Goal: Task Accomplishment & Management: Manage account settings

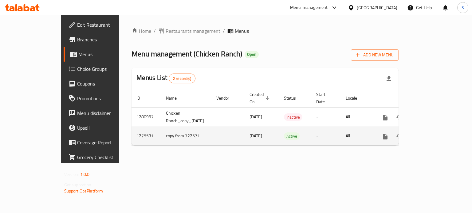
click at [436, 129] on link "enhanced table" at bounding box center [428, 136] width 15 height 15
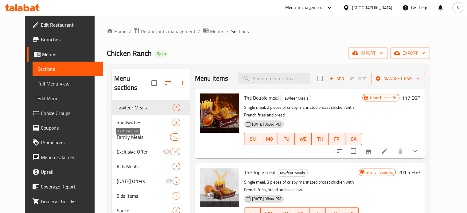
scroll to position [2, 0]
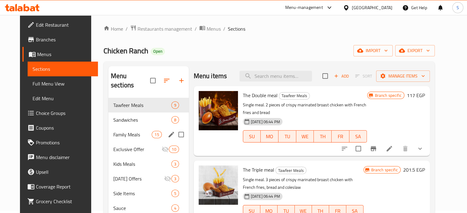
click at [129, 131] on span "Family Meals" at bounding box center [132, 134] width 38 height 7
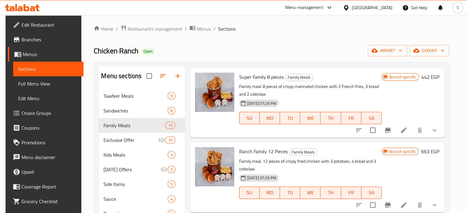
scroll to position [18, 0]
click at [403, 129] on icon at bounding box center [403, 130] width 7 height 7
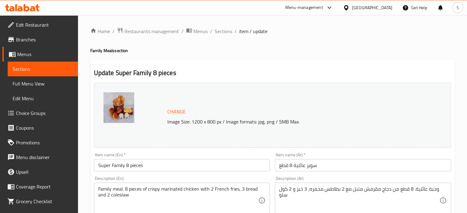
scroll to position [37, 0]
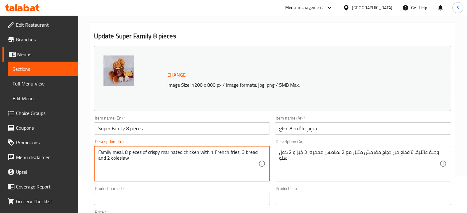
type textarea "Family meal. 8 pieces of crispy marinated chicken with 1 French fries, 3 bread …"
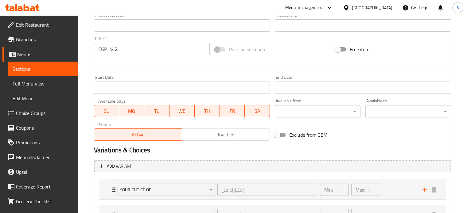
scroll to position [264, 0]
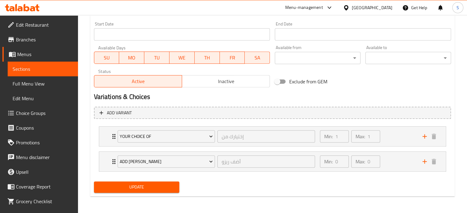
type textarea "وجبة عائلية. 8 قطع من دجاج مقرمش متبل مع 1 بطاطس محمره، 3 خبز و 2 كول سلو"
click at [141, 187] on span "Update" at bounding box center [137, 188] width 76 height 8
click at [138, 186] on span "Update" at bounding box center [137, 188] width 76 height 8
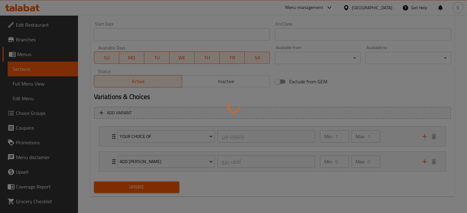
scroll to position [0, 0]
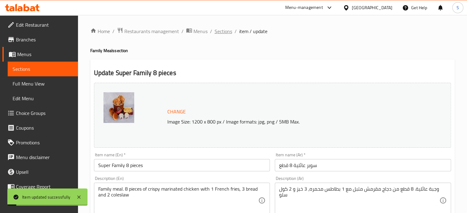
click at [226, 34] on span "Sections" at bounding box center [223, 31] width 17 height 7
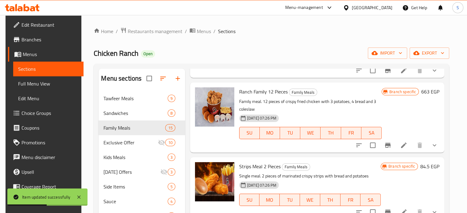
scroll to position [82, 0]
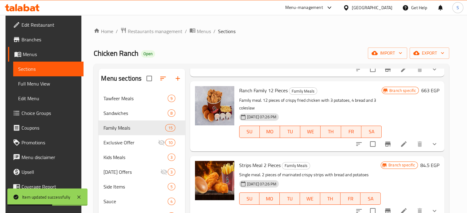
click at [407, 151] on div at bounding box center [397, 144] width 90 height 15
click at [405, 143] on icon at bounding box center [404, 145] width 6 height 6
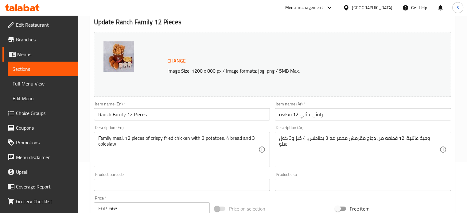
scroll to position [52, 0]
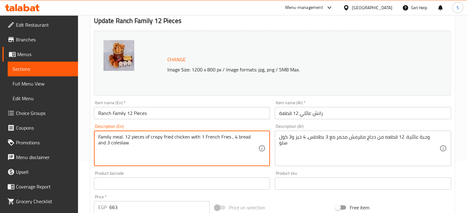
type textarea "Family meal. 12 pieces of crispy fried chicken with 1 French Fries , 4 bread an…"
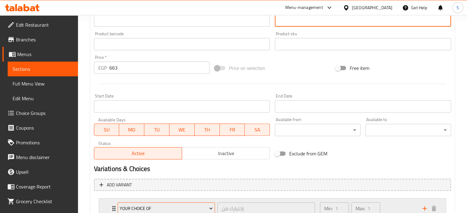
scroll to position [264, 0]
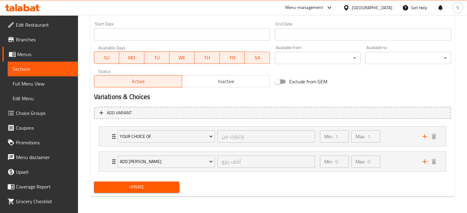
type textarea "وجبة عائلية. 12 قطعه من دجاج مقرمش محمر مع 1 بطاطس، 4 خبز و3 كول سلو"
click at [146, 185] on span "Update" at bounding box center [137, 188] width 76 height 8
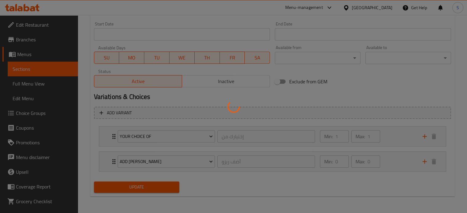
scroll to position [0, 0]
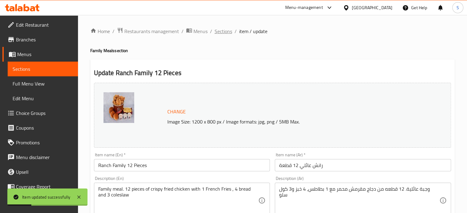
click at [226, 33] on span "Sections" at bounding box center [223, 31] width 17 height 7
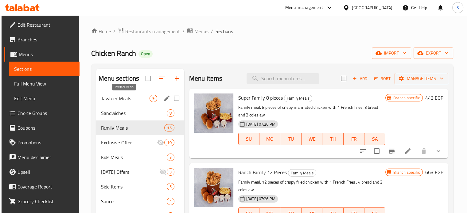
click at [115, 102] on span "Tawfeer Meals" at bounding box center [125, 98] width 49 height 7
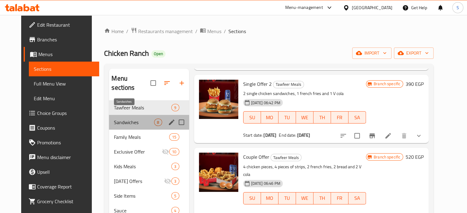
click at [135, 119] on span "Sandwiches" at bounding box center [134, 122] width 40 height 7
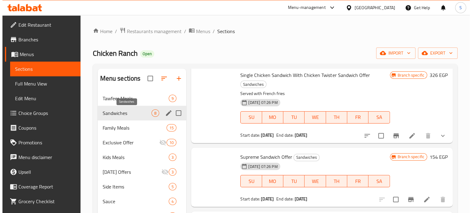
scroll to position [388, 0]
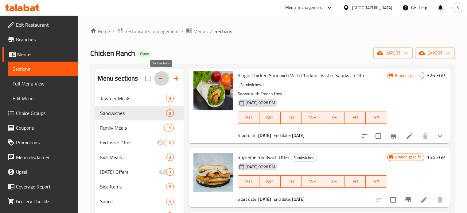
click at [164, 75] on icon "button" at bounding box center [161, 78] width 7 height 7
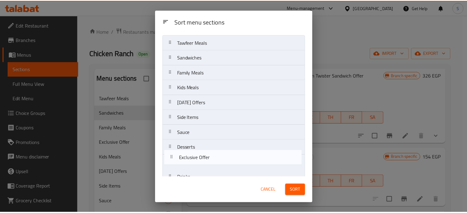
scroll to position [25, 0]
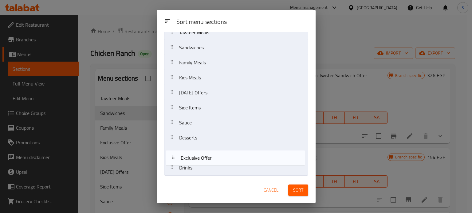
drag, startPoint x: 207, startPoint y: 109, endPoint x: 209, endPoint y: 182, distance: 73.4
click at [209, 182] on div "Sort menu sections Sort menu sections Tawfeer Meals Sandwiches Family Meals Exc…" at bounding box center [236, 107] width 159 height 194
drag, startPoint x: 216, startPoint y: 157, endPoint x: 217, endPoint y: 172, distance: 15.4
click at [217, 172] on nav "Tawfeer Meals Sandwiches Family Meals Kids Meals [DATE] Offers Side Items Sauce…" at bounding box center [236, 100] width 144 height 151
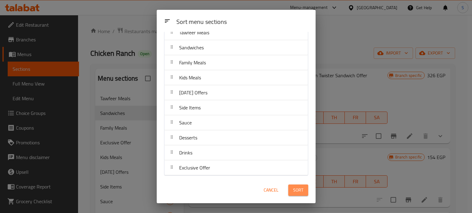
click at [307, 190] on button "Sort" at bounding box center [298, 190] width 20 height 11
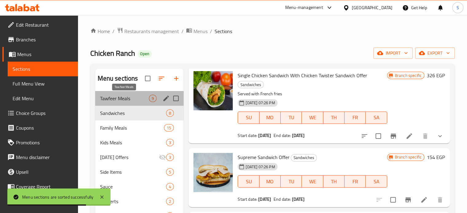
click at [139, 97] on span "Tawfeer Meals" at bounding box center [124, 98] width 49 height 7
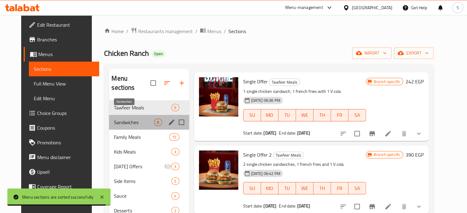
click at [129, 119] on span "Sandwiches" at bounding box center [134, 122] width 40 height 7
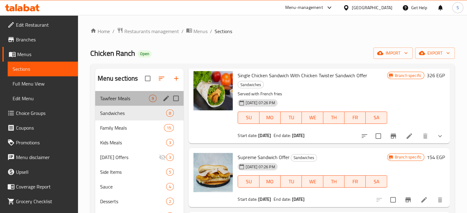
click at [131, 103] on div "Tawfeer Meals 9" at bounding box center [139, 98] width 89 height 15
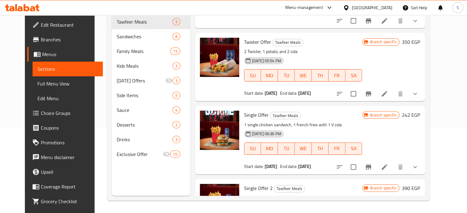
scroll to position [224, 0]
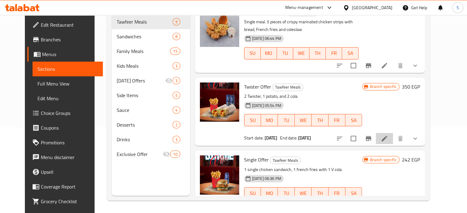
click at [393, 133] on li at bounding box center [384, 138] width 17 height 11
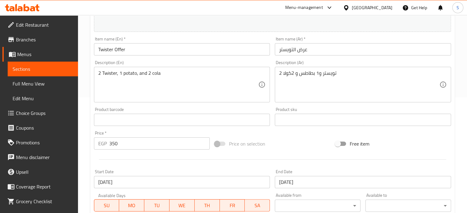
scroll to position [174, 0]
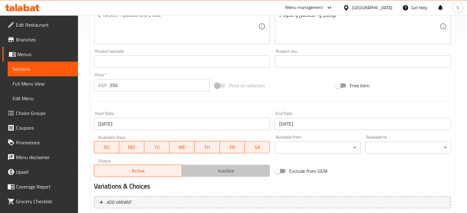
click at [221, 173] on span "Inactive" at bounding box center [226, 171] width 83 height 9
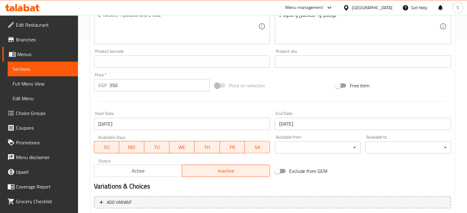
scroll to position [239, 0]
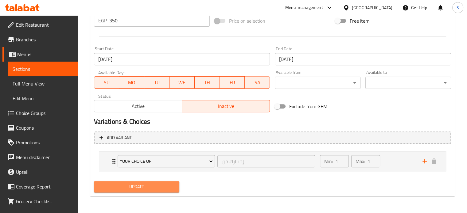
click at [159, 186] on span "Update" at bounding box center [137, 187] width 76 height 8
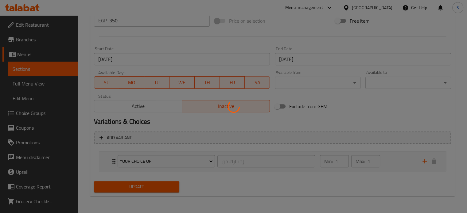
scroll to position [0, 0]
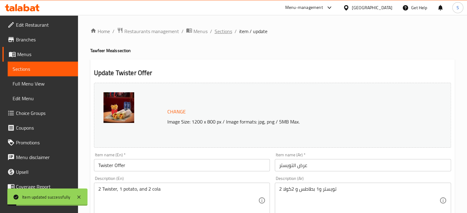
click at [225, 30] on span "Sections" at bounding box center [223, 31] width 17 height 7
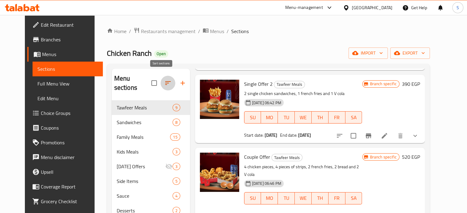
drag, startPoint x: 161, startPoint y: 80, endPoint x: 235, endPoint y: 40, distance: 84.1
click at [235, 40] on div "Home / Restaurants management / Menus / Sections Chicken Ranch Open import expo…" at bounding box center [268, 157] width 323 height 260
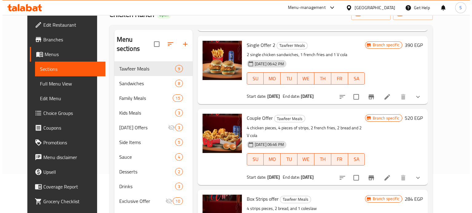
scroll to position [39, 0]
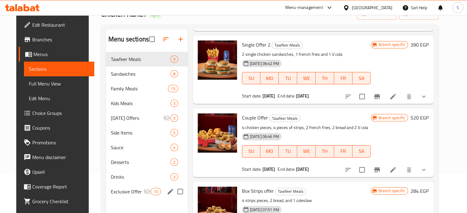
drag, startPoint x: 135, startPoint y: 114, endPoint x: 136, endPoint y: 195, distance: 81.7
click at [136, 195] on div "Tawfeer Meals 9 Sandwiches 8 Family Meals 15 Kids Meals 3 [DATE] Offers 3 Side …" at bounding box center [147, 125] width 82 height 147
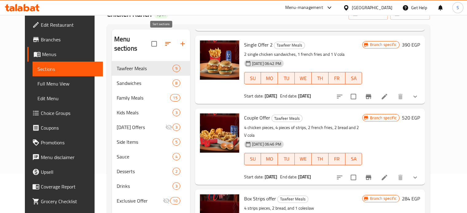
click at [165, 44] on button "button" at bounding box center [168, 44] width 15 height 15
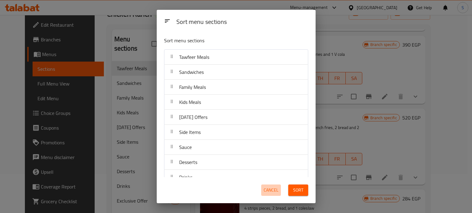
click at [273, 192] on span "Cancel" at bounding box center [270, 191] width 15 height 8
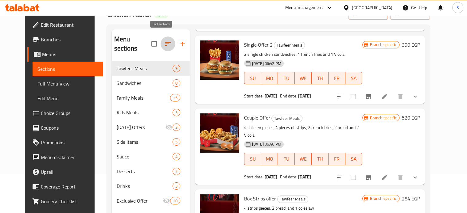
click at [164, 43] on icon "button" at bounding box center [167, 43] width 7 height 7
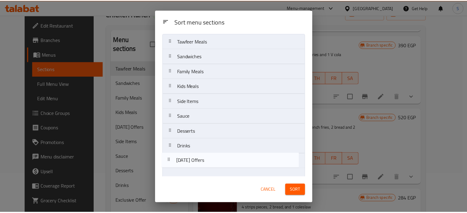
scroll to position [25, 0]
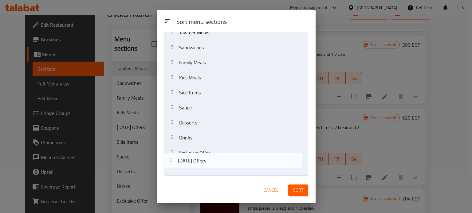
drag, startPoint x: 206, startPoint y: 118, endPoint x: 205, endPoint y: 173, distance: 55.3
click at [205, 173] on nav "Tawfeer Meals Sandwiches Family Meals Kids Meals [DATE] Offers Side Items Sauce…" at bounding box center [236, 100] width 144 height 151
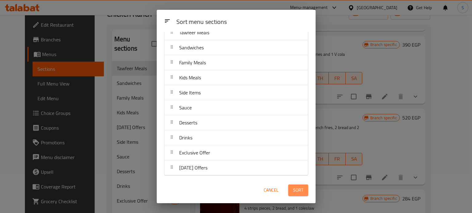
click at [294, 195] on button "Sort" at bounding box center [298, 190] width 20 height 11
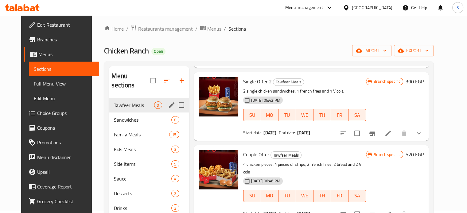
scroll to position [2, 0]
click at [121, 113] on div "Sandwiches 8" at bounding box center [149, 120] width 80 height 15
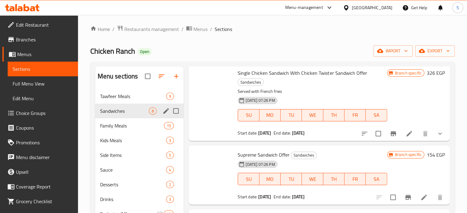
scroll to position [388, 0]
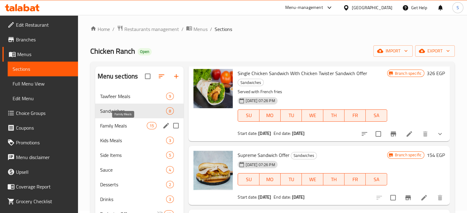
click at [121, 124] on span "Family Meals" at bounding box center [123, 125] width 47 height 7
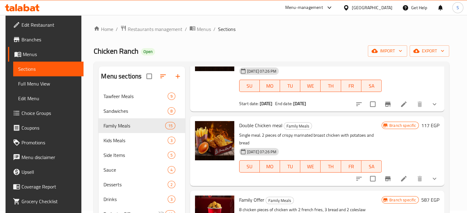
scroll to position [898, 0]
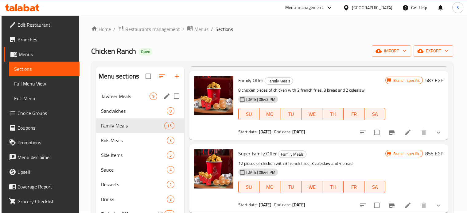
click at [120, 88] on nav "Tawfeer Meals 9 Sandwiches 8 Family Meals 15 Kids Meals 3 Side Items 5 Sauce 4 …" at bounding box center [140, 163] width 88 height 152
click at [121, 91] on div "Tawfeer Meals 9" at bounding box center [140, 96] width 88 height 15
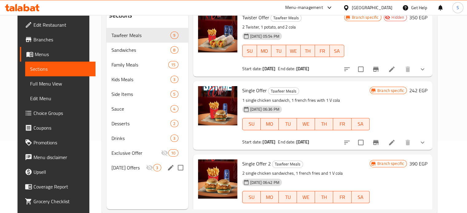
scroll to position [72, 0]
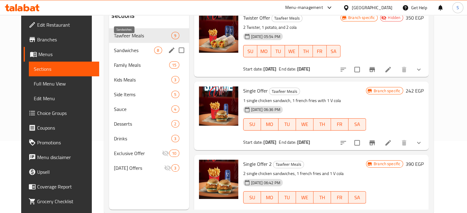
click at [127, 47] on span "Sandwiches" at bounding box center [134, 50] width 40 height 7
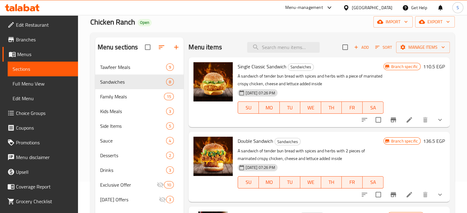
scroll to position [31, 0]
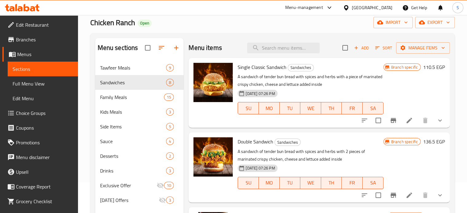
click at [436, 118] on icon "show more" at bounding box center [439, 120] width 7 height 7
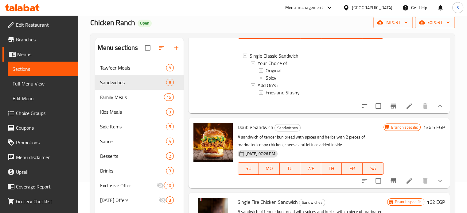
scroll to position [80, 0]
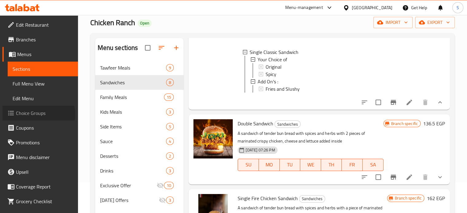
click at [38, 115] on span "Choice Groups" at bounding box center [44, 113] width 57 height 7
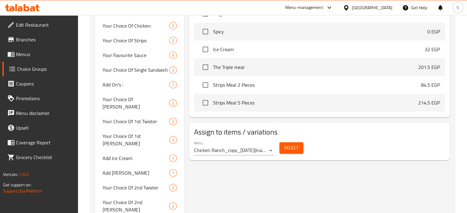
scroll to position [290, 0]
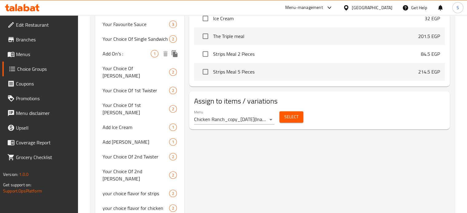
click at [121, 51] on span "Add On's :" at bounding box center [127, 53] width 49 height 7
type input "Add On's :"
type input "الاضافات"
type input "0"
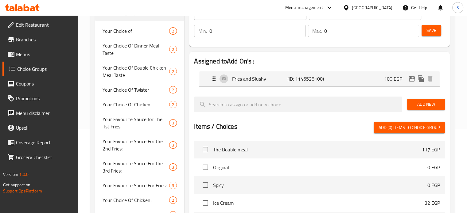
scroll to position [84, 0]
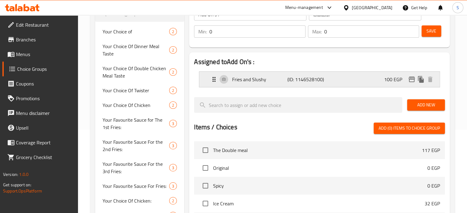
click at [355, 82] on div "Fries and Slushy (ID: 1146528100) 100 EGP" at bounding box center [321, 79] width 222 height 15
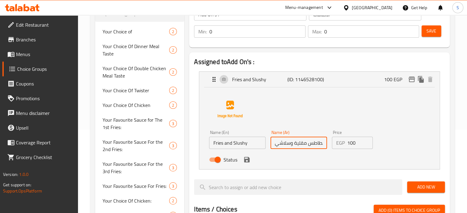
click at [283, 143] on input "بطاطس مقلية وسلاشي" at bounding box center [298, 143] width 56 height 12
type input "بطاطس مقلية و في [GEOGRAPHIC_DATA]"
click at [241, 143] on input "Fries and Slushy" at bounding box center [237, 143] width 56 height 12
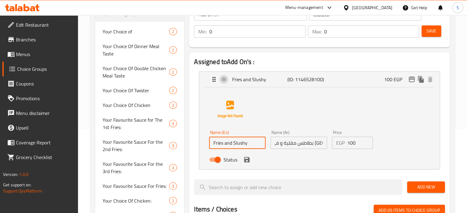
scroll to position [0, 0]
click at [241, 143] on input "Fries and Slushy" at bounding box center [237, 143] width 56 height 12
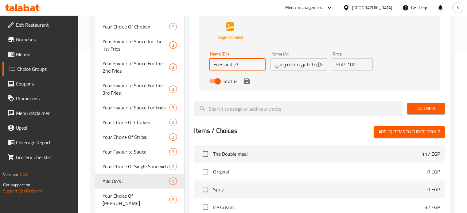
scroll to position [114, 0]
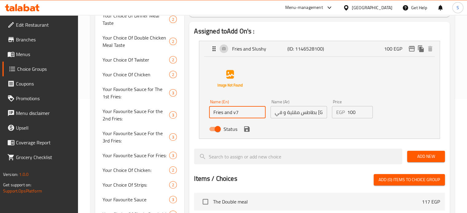
click at [248, 134] on div "Status" at bounding box center [299, 129] width 184 height 17
click at [249, 131] on icon "save" at bounding box center [247, 129] width 6 height 6
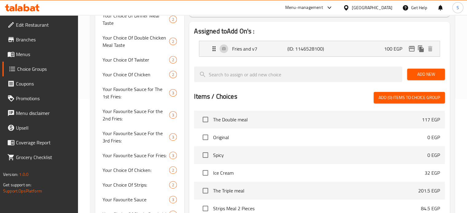
type input "Fries and v7"
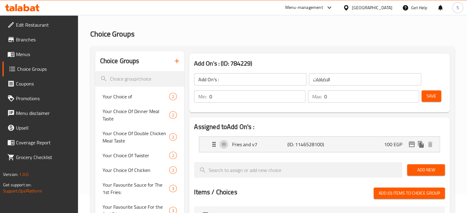
scroll to position [18, 0]
click at [437, 97] on button "Save" at bounding box center [432, 96] width 20 height 11
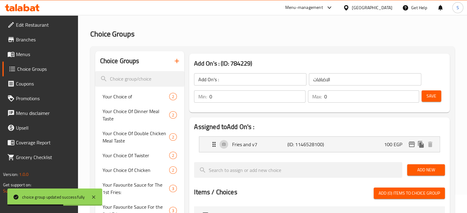
scroll to position [0, 0]
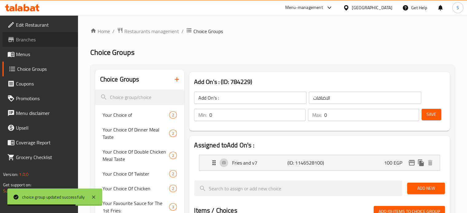
click at [21, 38] on span "Branches" at bounding box center [44, 39] width 57 height 7
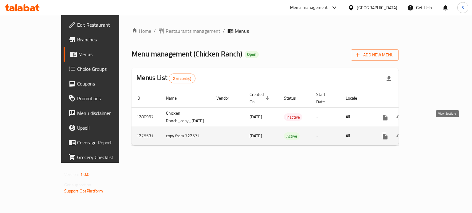
click at [436, 131] on link "enhanced table" at bounding box center [428, 136] width 15 height 15
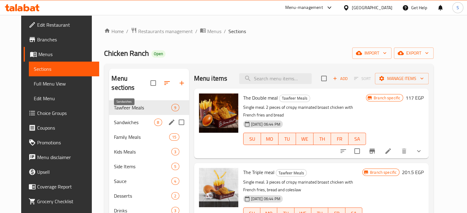
click at [132, 119] on span "Sandwiches" at bounding box center [134, 122] width 40 height 7
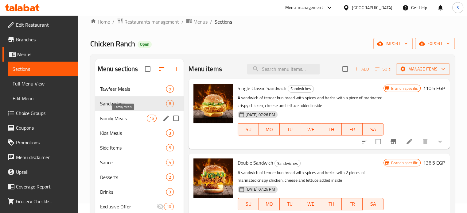
scroll to position [9, 0]
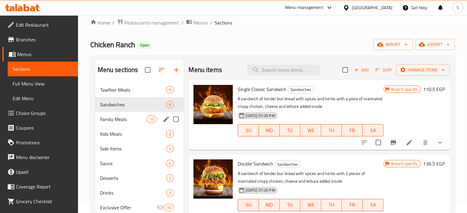
click at [123, 118] on span "Family Meals" at bounding box center [123, 119] width 47 height 7
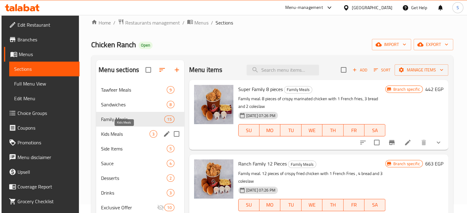
click at [131, 129] on div "Kids Meals 3" at bounding box center [140, 134] width 88 height 15
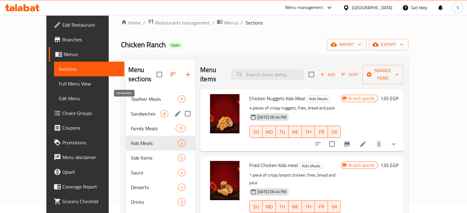
click at [131, 110] on span "Sandwiches" at bounding box center [146, 113] width 30 height 7
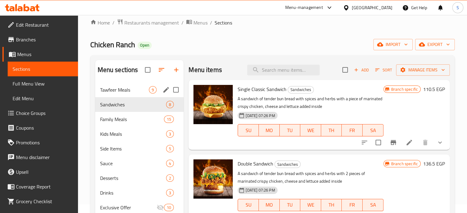
click at [132, 92] on span "Tawfeer Meals" at bounding box center [124, 89] width 49 height 7
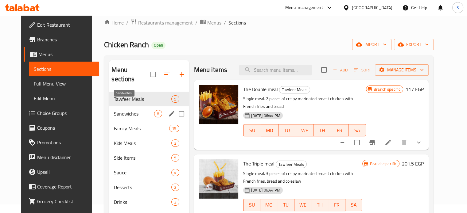
click at [123, 110] on span "Sandwiches" at bounding box center [134, 113] width 40 height 7
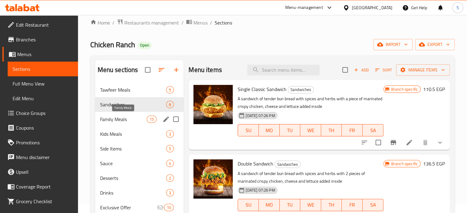
click at [119, 119] on span "Family Meals" at bounding box center [123, 119] width 47 height 7
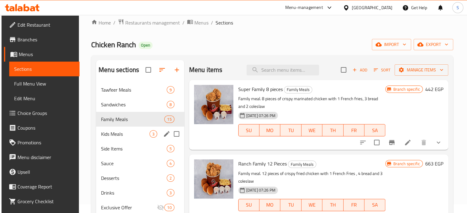
click at [118, 134] on span "Kids Meals" at bounding box center [125, 133] width 49 height 7
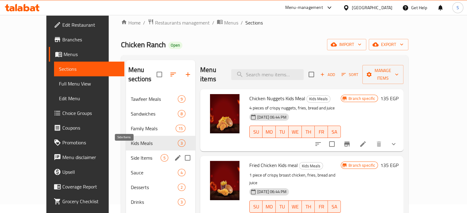
click at [131, 154] on span "Side Items" at bounding box center [146, 157] width 30 height 7
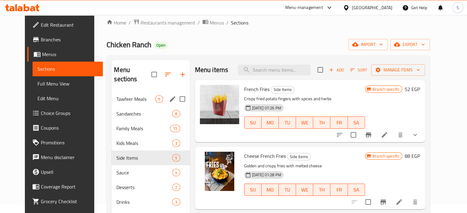
click at [125, 94] on div "Tawfeer Meals 9" at bounding box center [150, 99] width 78 height 15
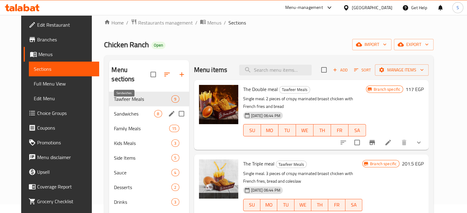
click at [122, 110] on span "Sandwiches" at bounding box center [134, 113] width 40 height 7
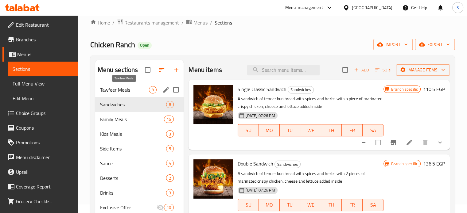
click at [116, 88] on span "Tawfeer Meals" at bounding box center [124, 89] width 49 height 7
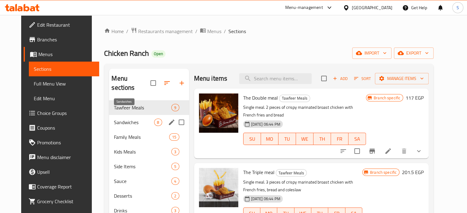
click at [129, 119] on span "Sandwiches" at bounding box center [134, 122] width 40 height 7
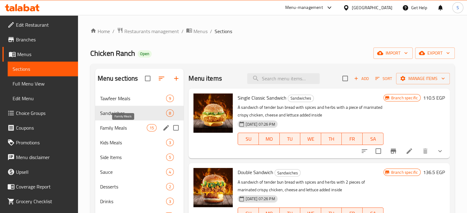
click at [125, 128] on span "Family Meals" at bounding box center [123, 127] width 47 height 7
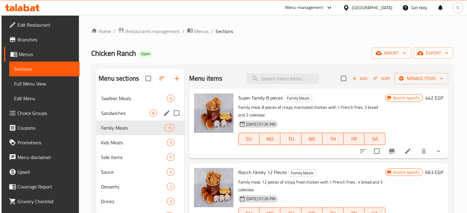
click at [125, 114] on span "Sandwiches" at bounding box center [125, 113] width 49 height 7
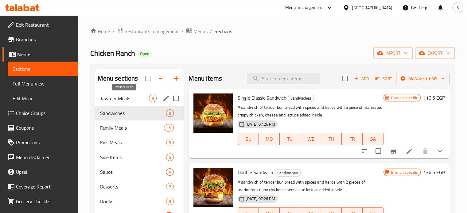
click at [126, 98] on span "Tawfeer Meals" at bounding box center [124, 98] width 49 height 7
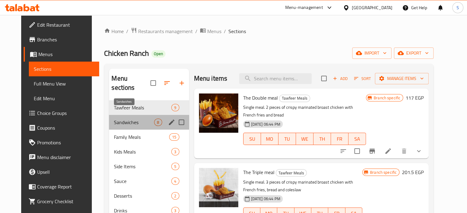
click at [131, 119] on span "Sandwiches" at bounding box center [134, 122] width 40 height 7
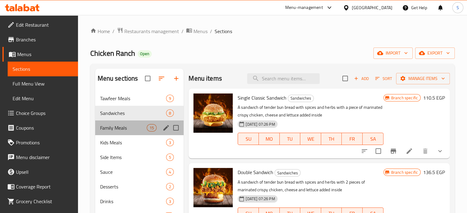
click at [128, 124] on div "Family Meals 15" at bounding box center [139, 128] width 89 height 15
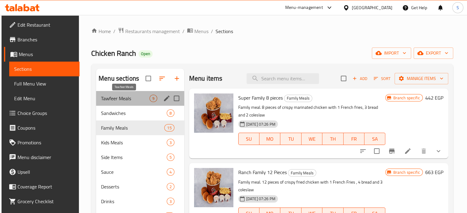
click at [121, 102] on span "Tawfeer Meals" at bounding box center [125, 98] width 49 height 7
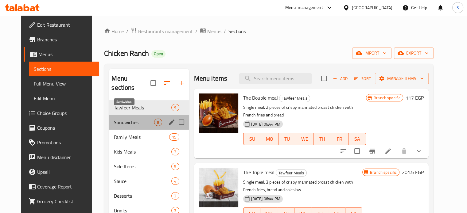
click at [119, 119] on span "Sandwiches" at bounding box center [134, 122] width 40 height 7
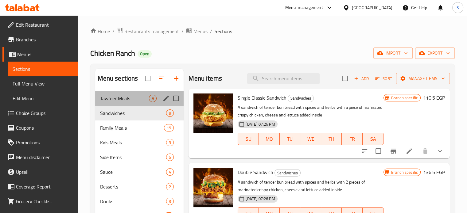
click at [145, 92] on div "Tawfeer Meals 9" at bounding box center [139, 98] width 89 height 15
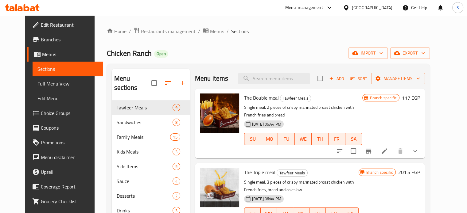
click at [56, 38] on span "Branches" at bounding box center [69, 39] width 57 height 7
